Goal: Find specific page/section: Find specific page/section

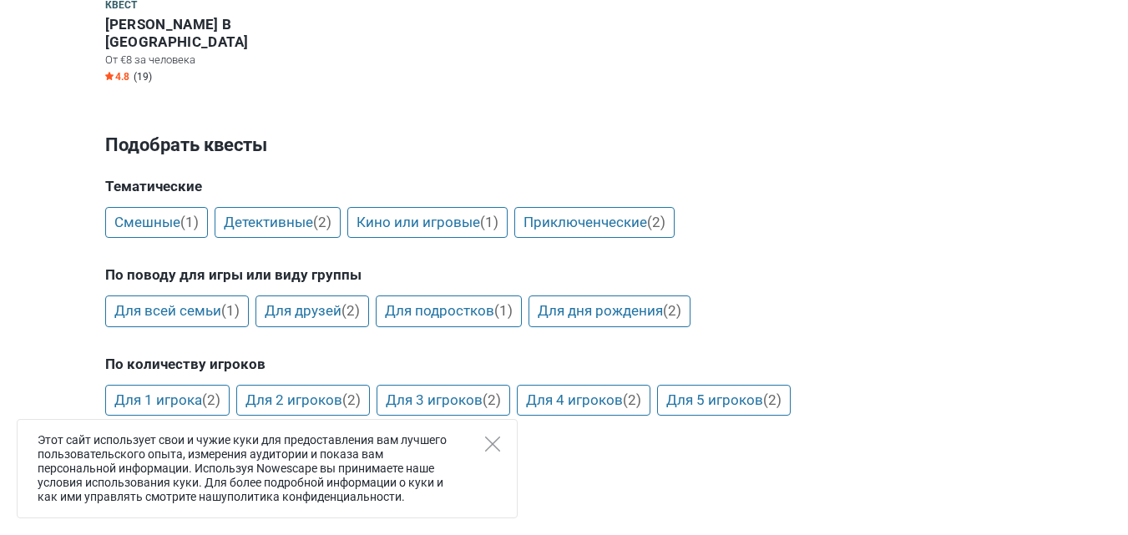
scroll to position [417, 0]
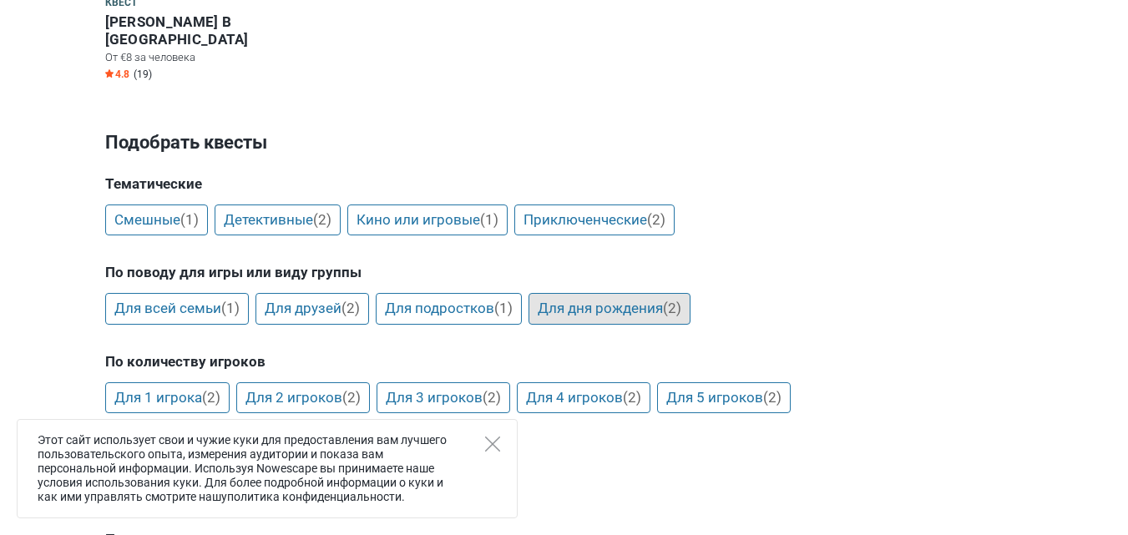
click at [593, 295] on link "Для дня рождения (2)" at bounding box center [609, 309] width 162 height 32
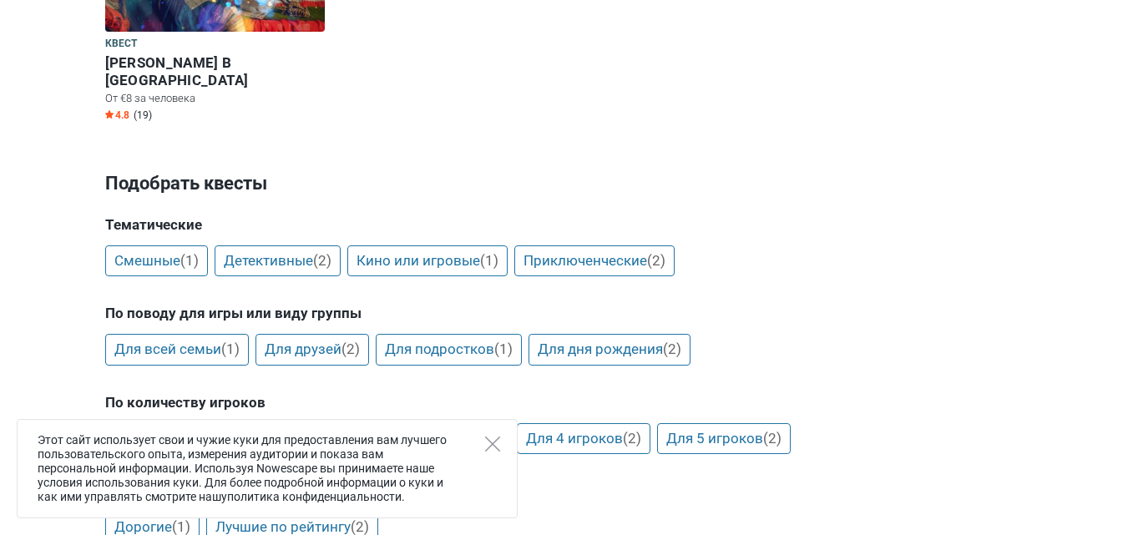
scroll to position [417, 0]
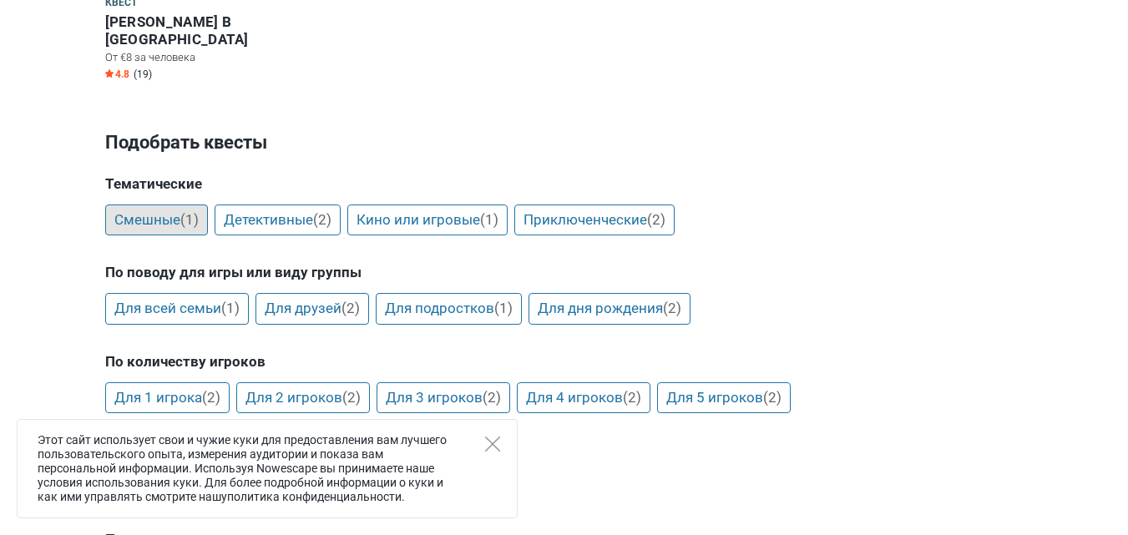
click at [170, 204] on link "Смешные (1)" at bounding box center [156, 220] width 103 height 32
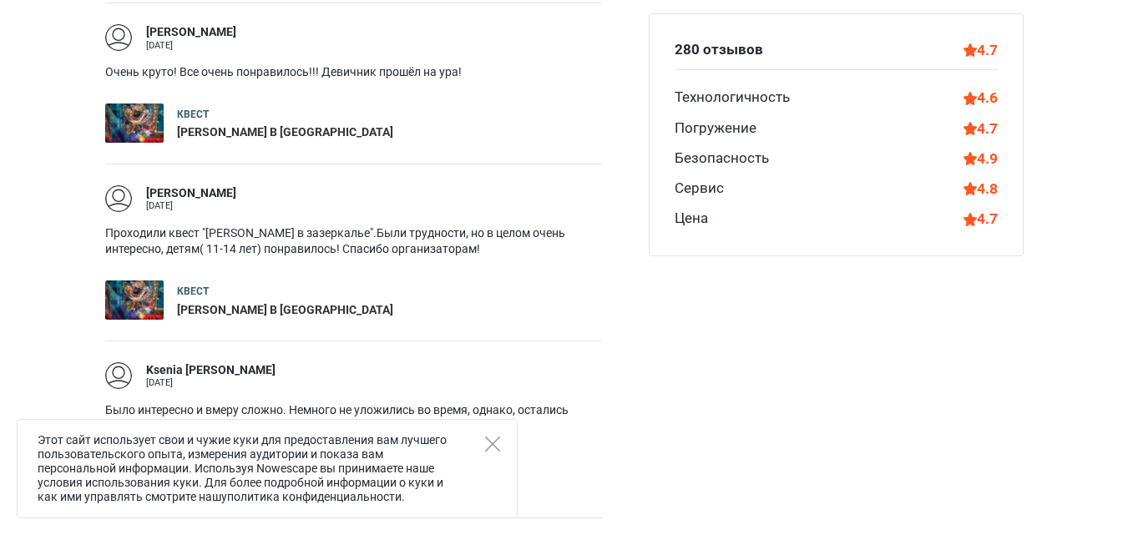
scroll to position [1419, 0]
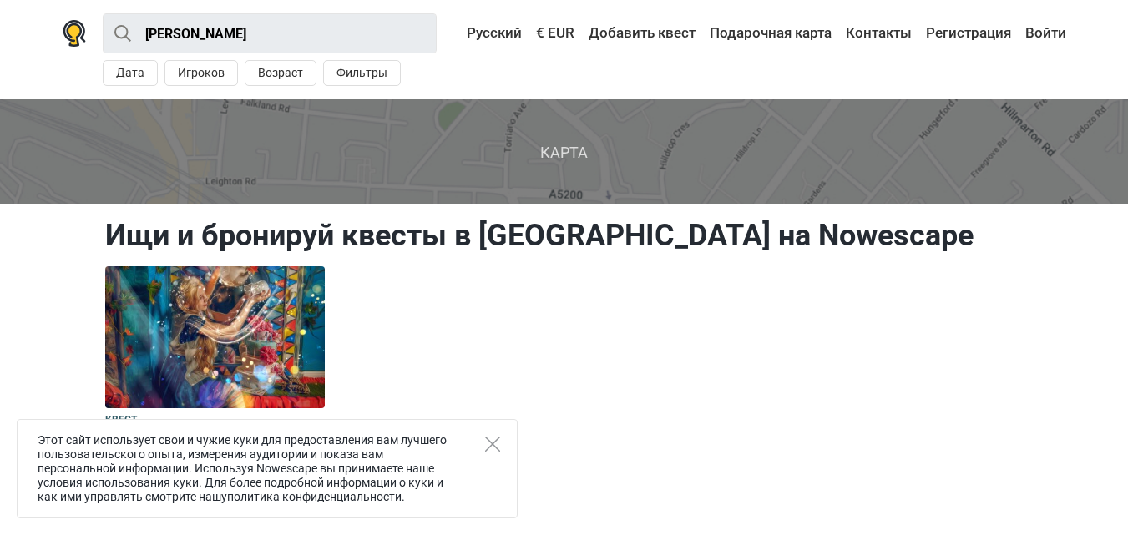
scroll to position [417, 0]
